Goal: Communication & Community: Answer question/provide support

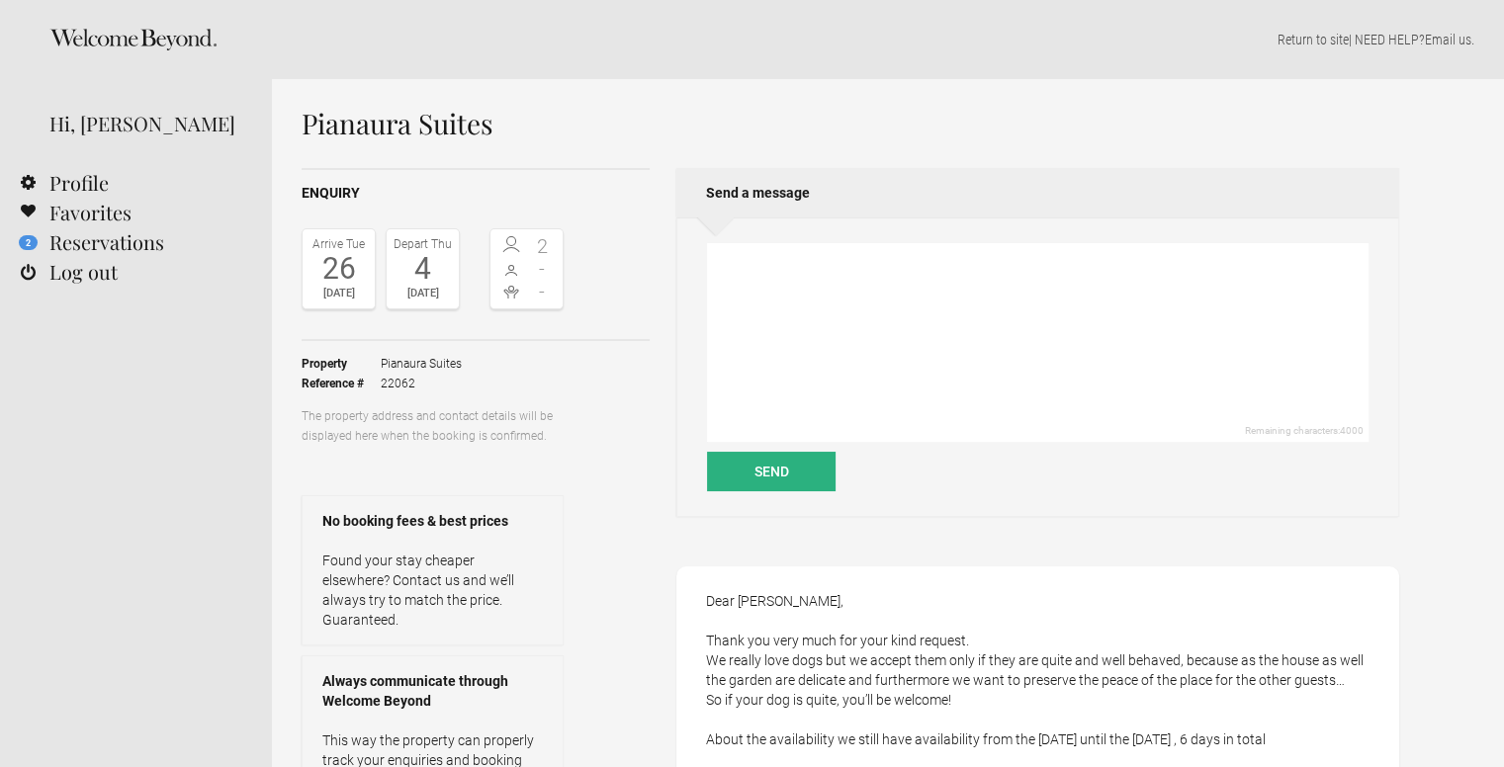
click at [367, 132] on h1 "Pianaura Suites" at bounding box center [850, 124] width 1097 height 30
drag, startPoint x: 511, startPoint y: 128, endPoint x: 306, endPoint y: 111, distance: 205.3
click at [306, 111] on h1 "Pianaura Suites" at bounding box center [850, 124] width 1097 height 30
copy h1 "Pianaura Suites"
click at [75, 33] on icon at bounding box center [132, 40] width 167 height 22
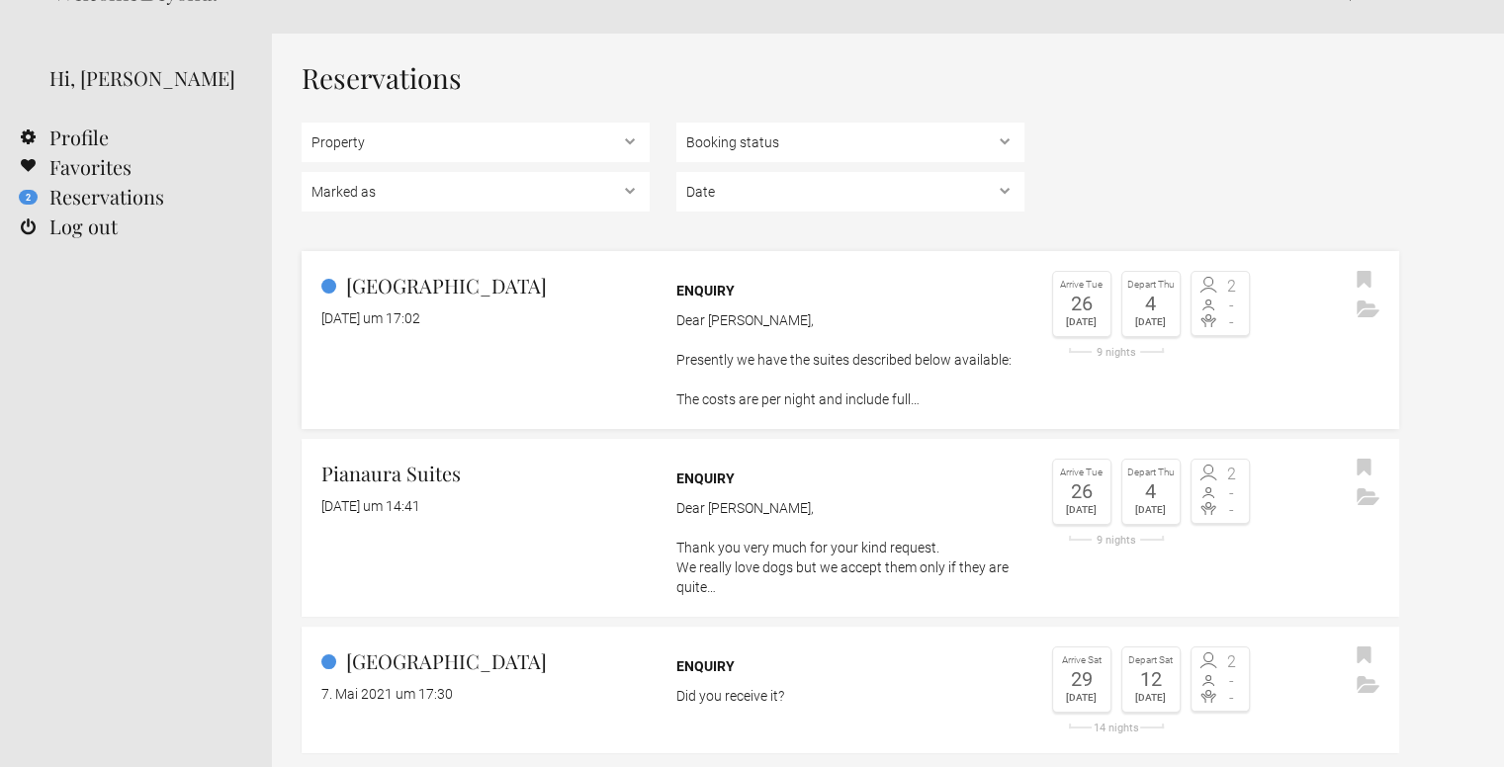
scroll to position [51, 0]
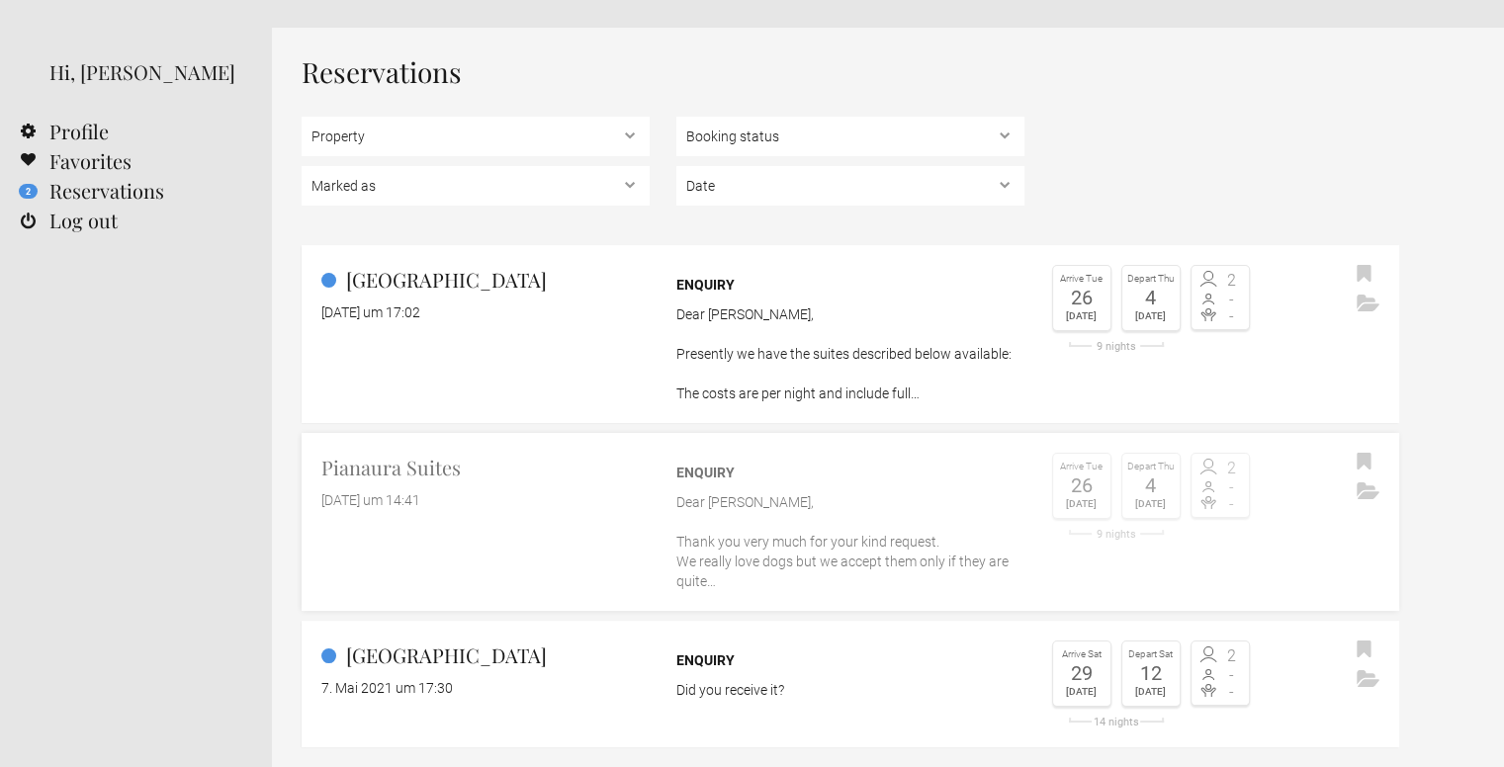
click at [399, 473] on h2 "Pianaura Suites" at bounding box center [485, 468] width 328 height 30
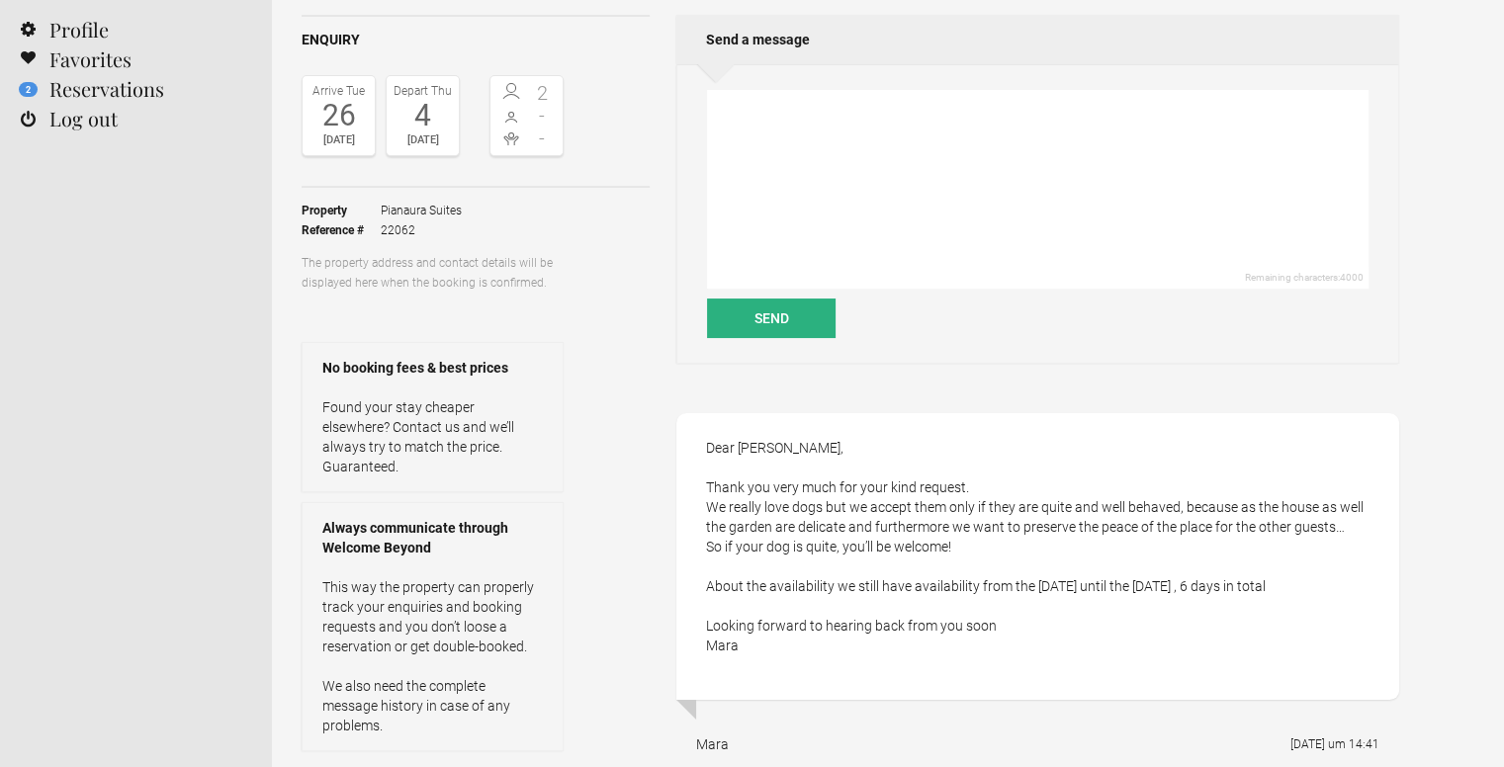
scroll to position [154, 0]
click at [774, 162] on textarea at bounding box center [1037, 188] width 661 height 199
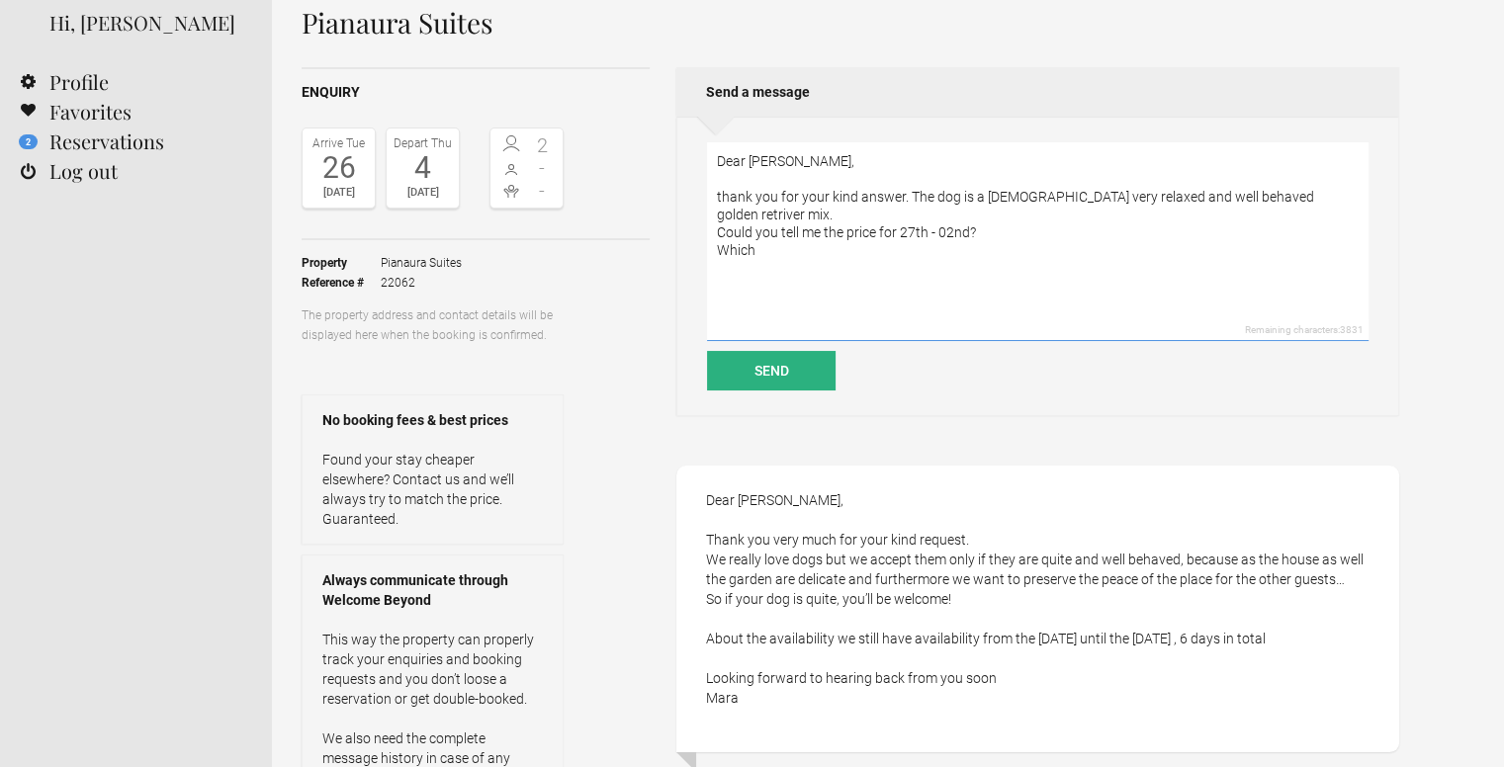
scroll to position [0, 0]
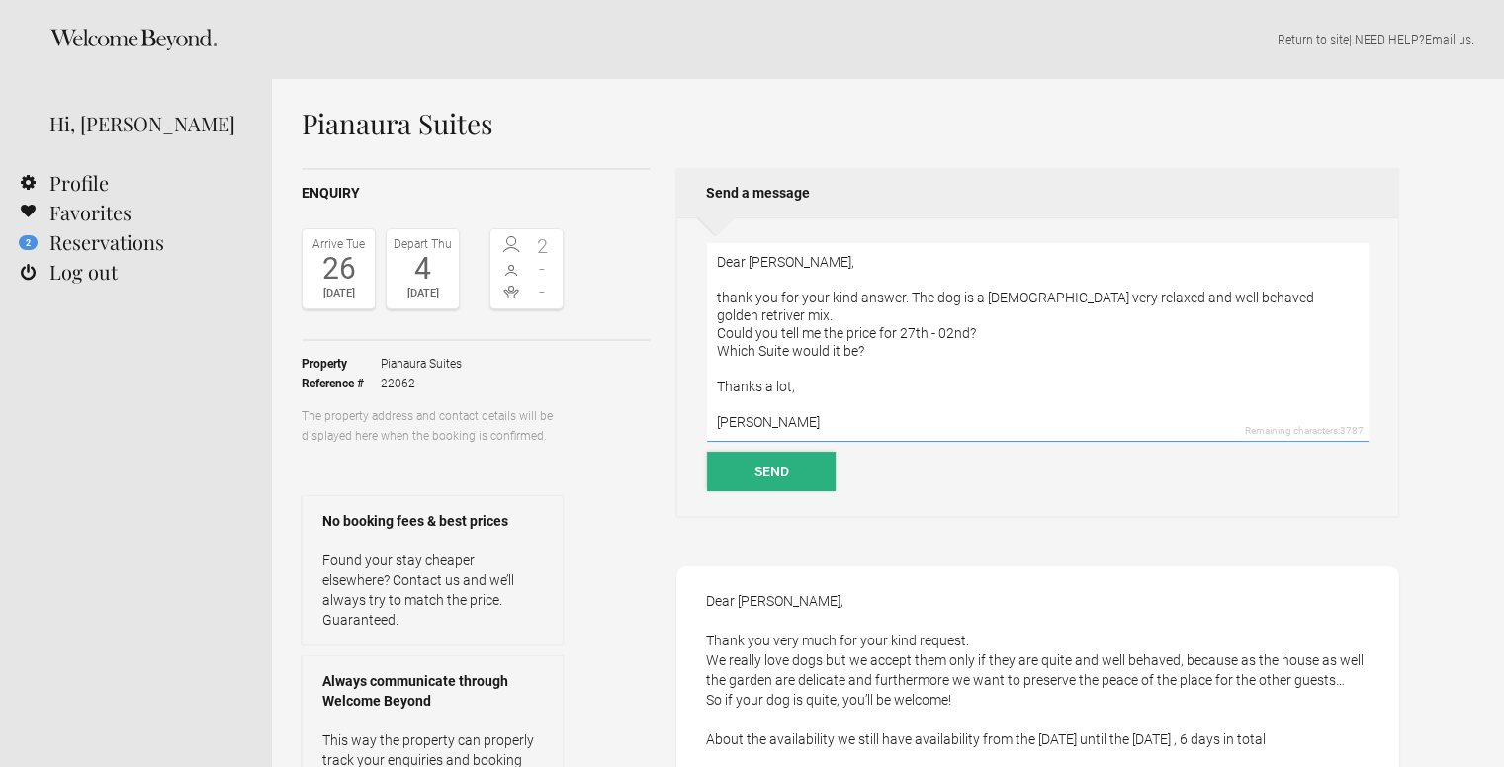
type textarea "Dear Mara, thank you for your kind answer. The dog is a 9 year old very relaxed…"
click at [789, 468] on button "Send" at bounding box center [771, 472] width 129 height 40
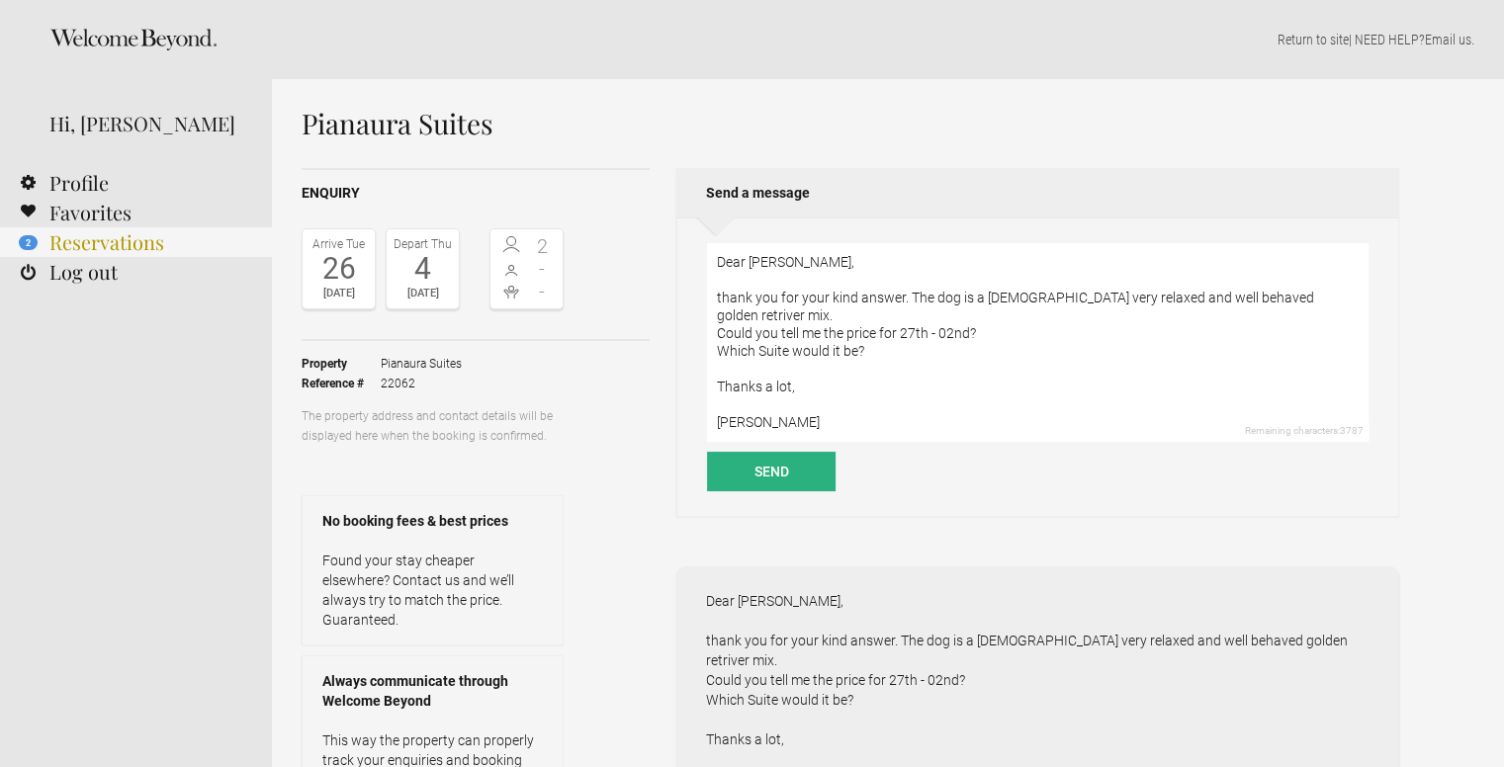
click at [112, 240] on link "2 Reservations" at bounding box center [136, 242] width 272 height 30
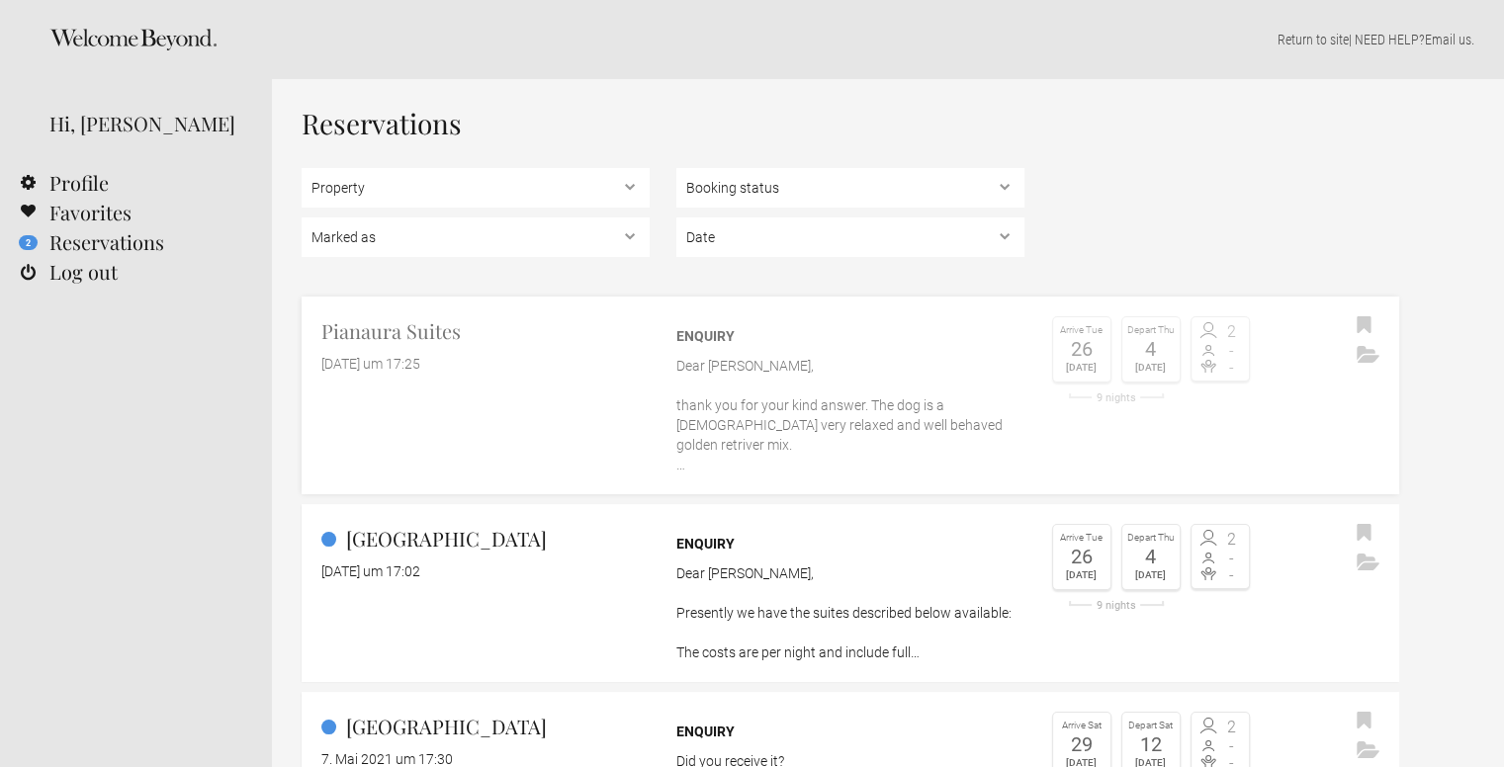
click at [423, 329] on h2 "Pianaura Suites" at bounding box center [485, 331] width 328 height 30
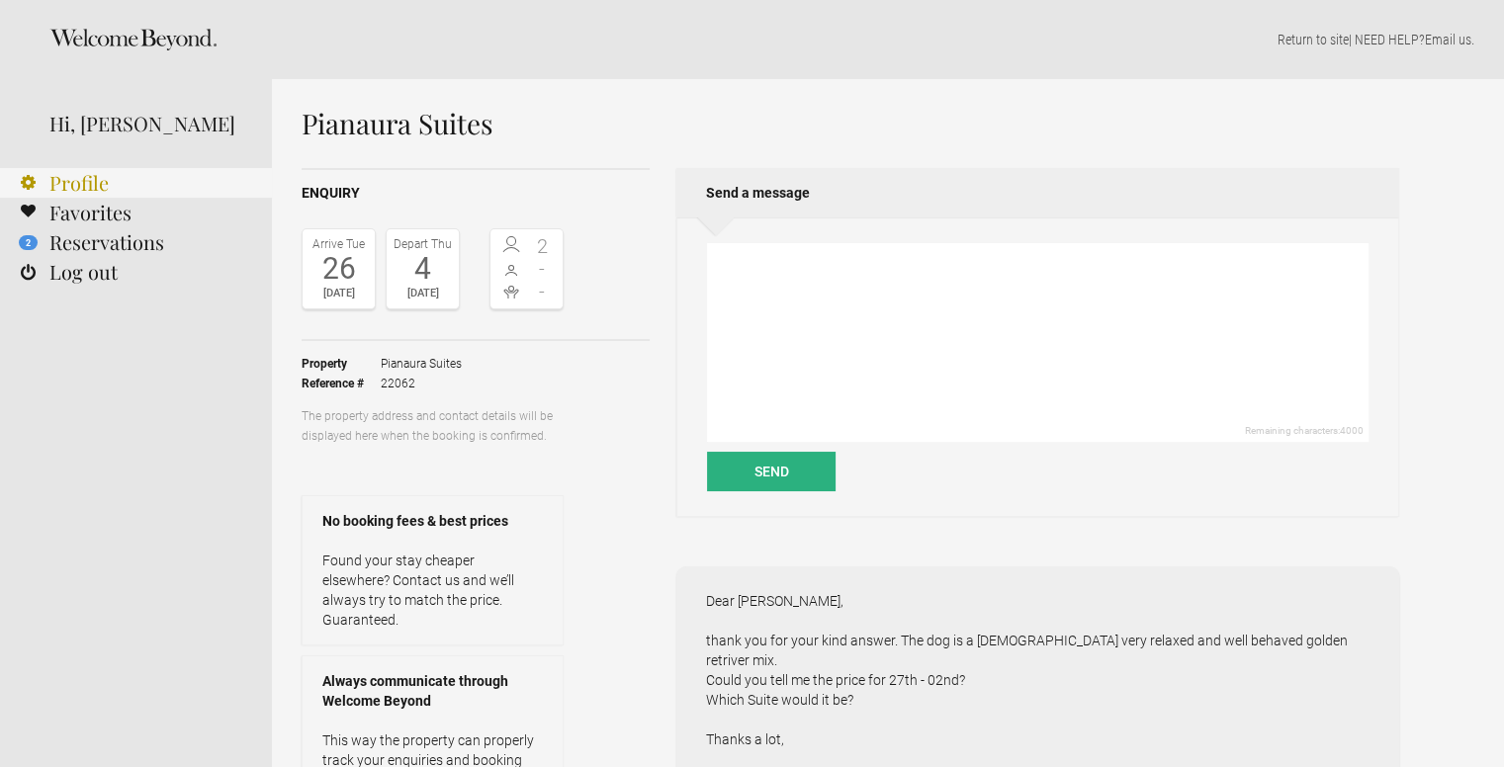
click at [116, 188] on link "Profile" at bounding box center [136, 183] width 272 height 30
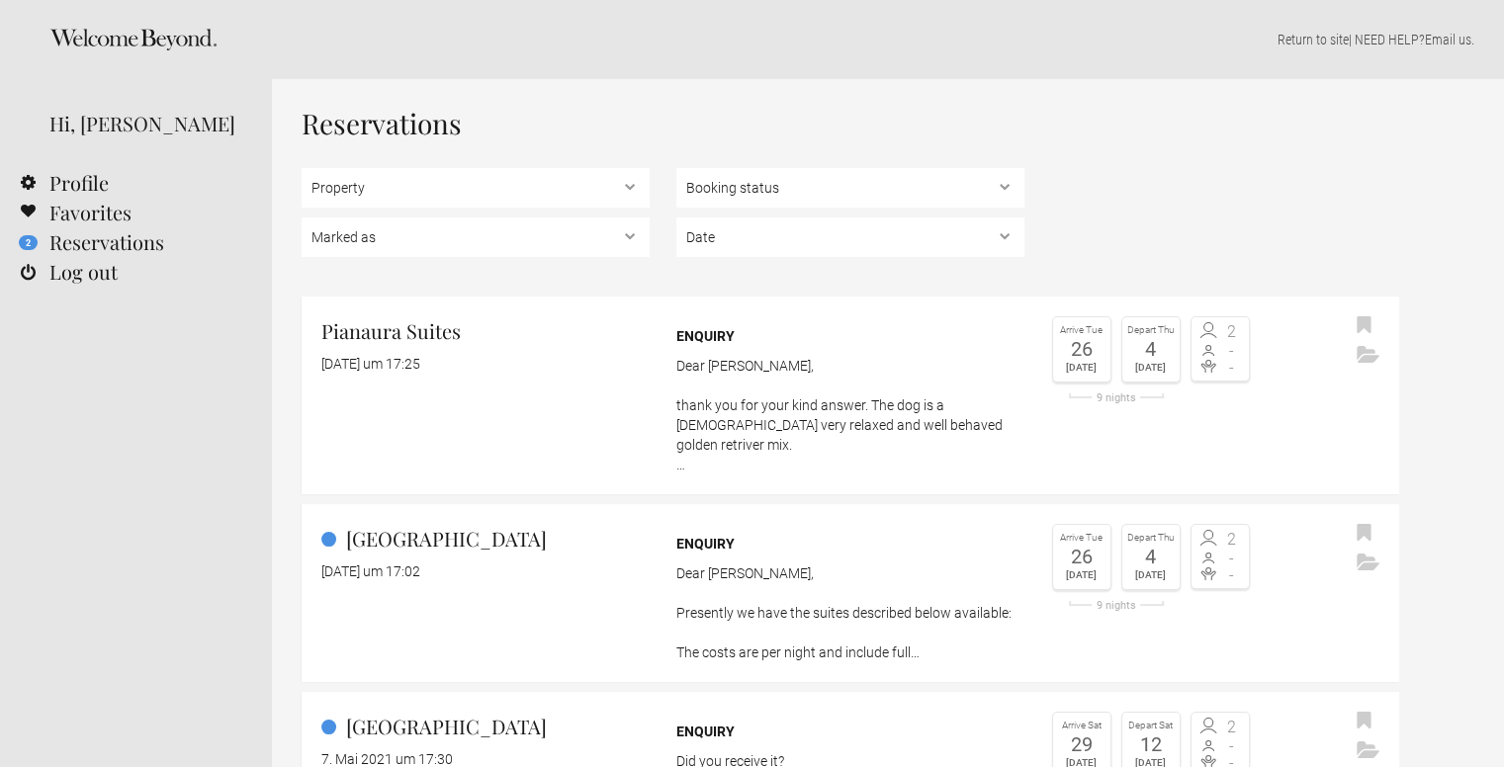
click at [130, 36] on icon at bounding box center [132, 40] width 167 height 22
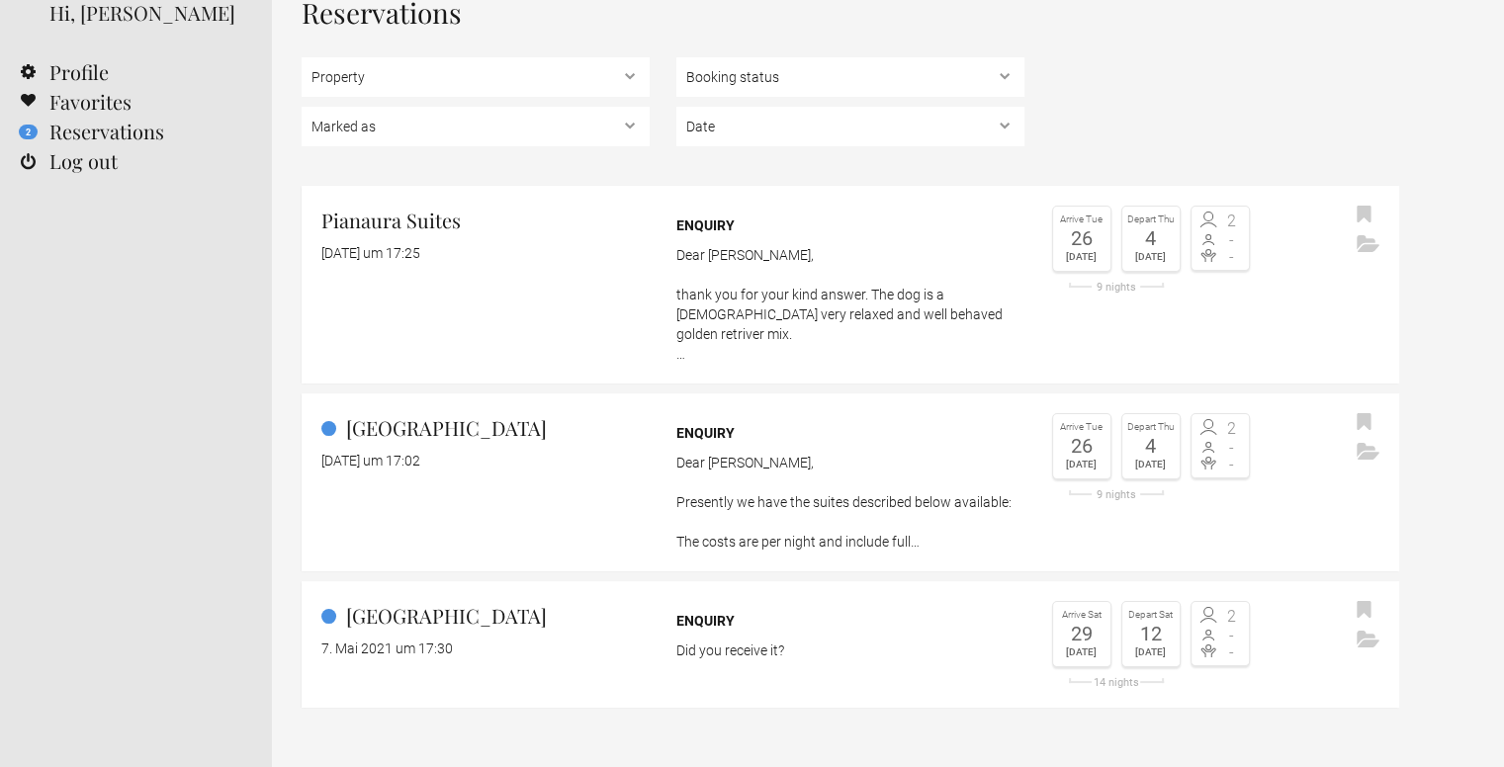
scroll to position [121, 0]
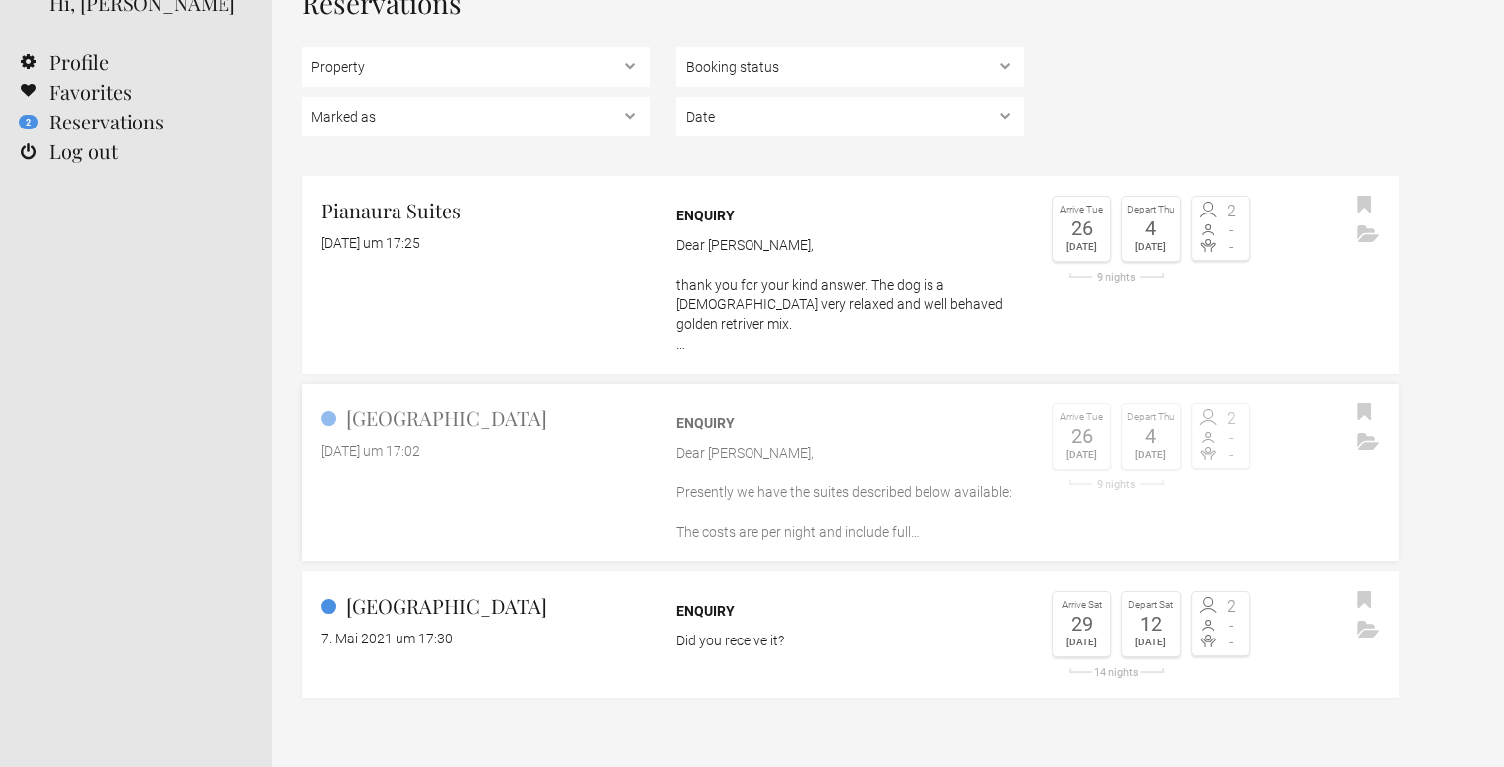
click at [486, 403] on h2 "[GEOGRAPHIC_DATA]" at bounding box center [485, 418] width 328 height 30
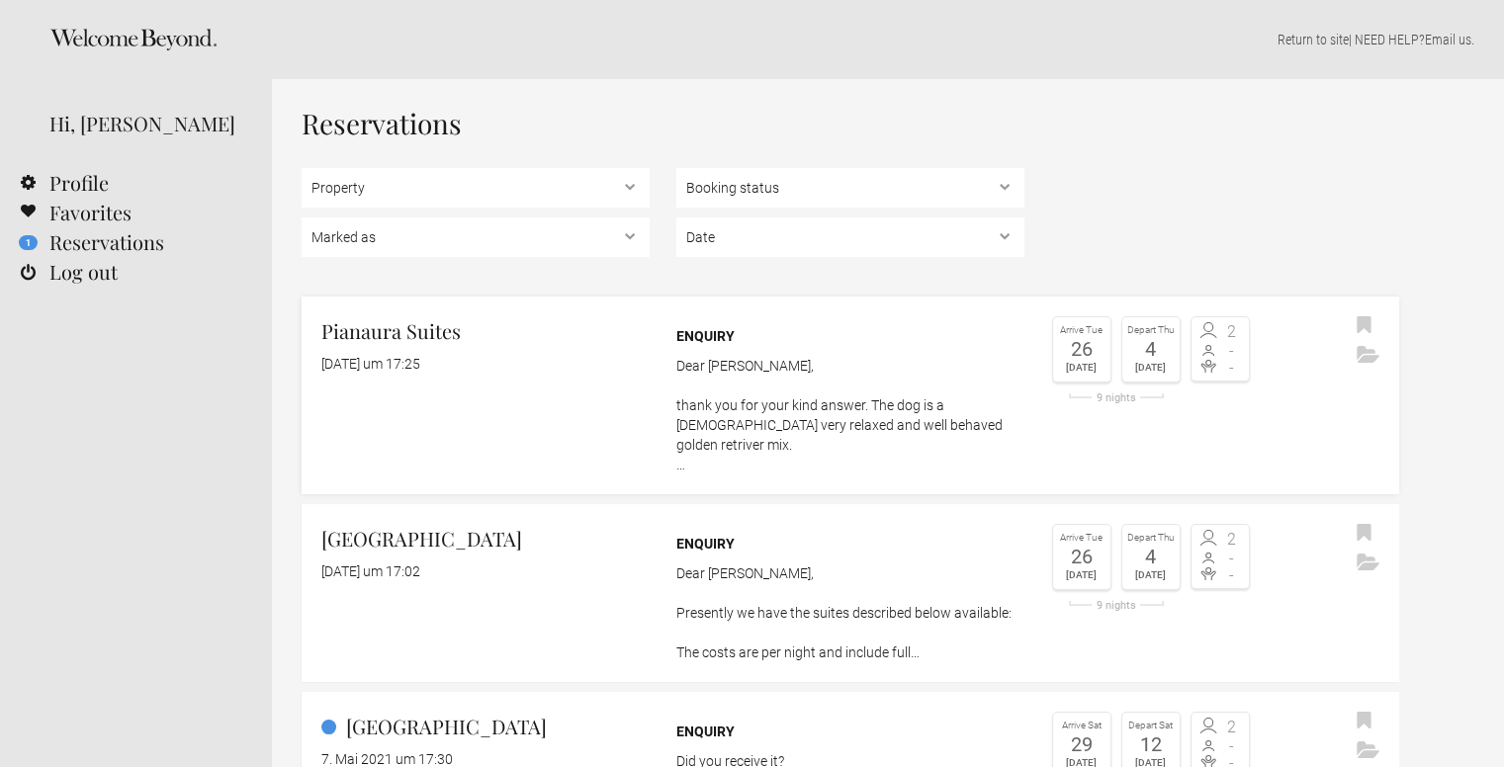
scroll to position [181, 0]
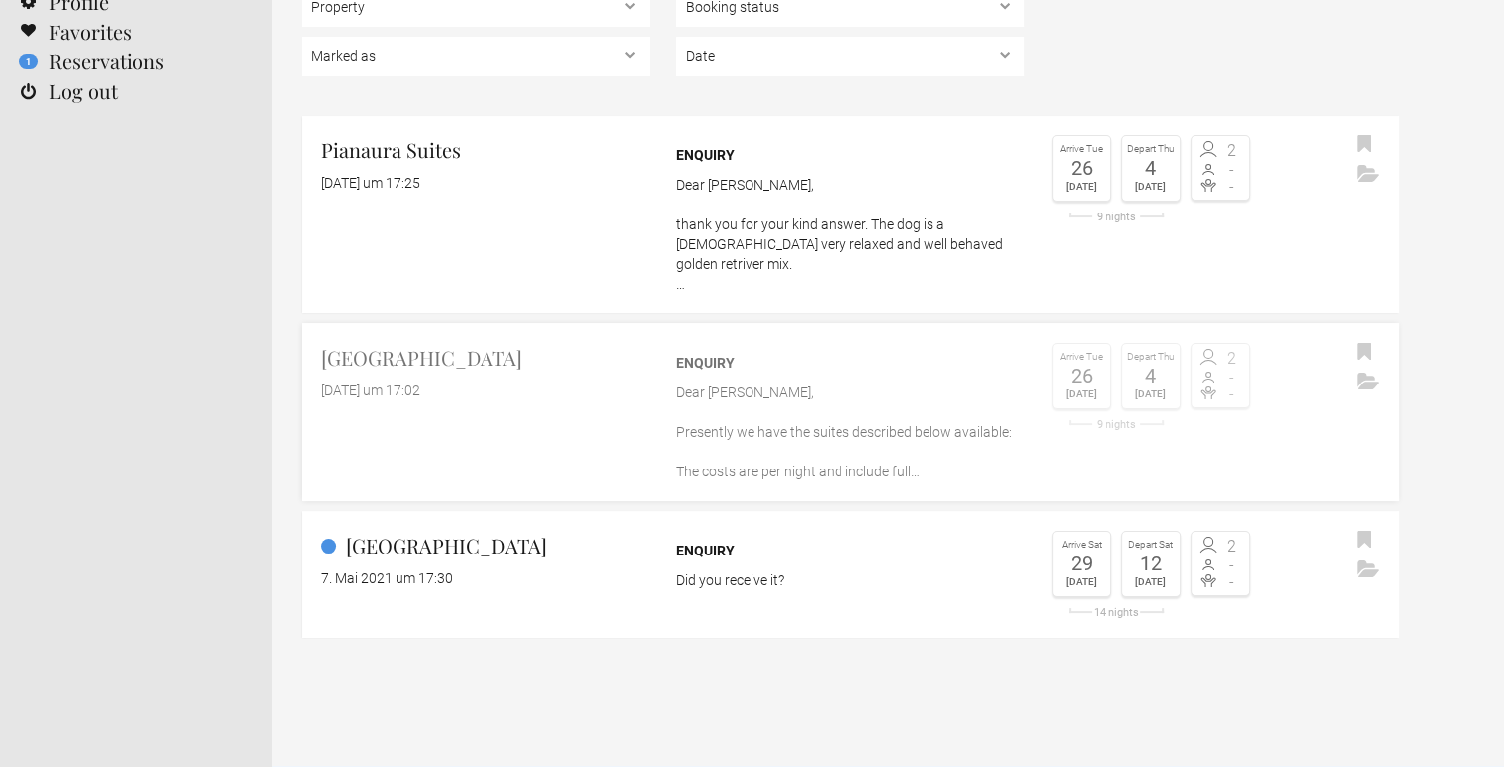
click at [409, 343] on h2 "[GEOGRAPHIC_DATA]" at bounding box center [485, 358] width 328 height 30
